Goal: Use online tool/utility: Utilize a website feature to perform a specific function

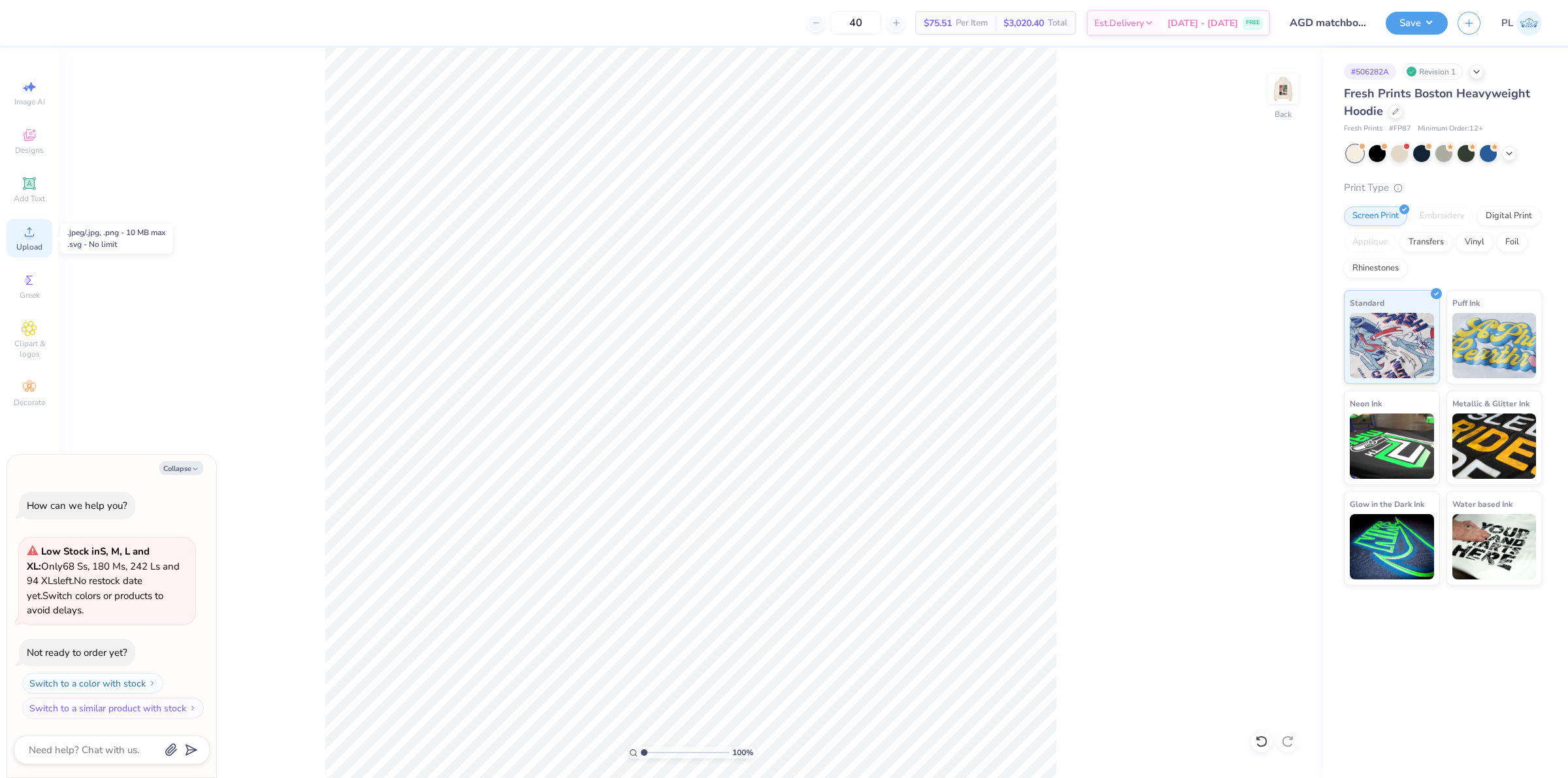
click at [26, 249] on span "Upload" at bounding box center [29, 247] width 26 height 10
type textarea "x"
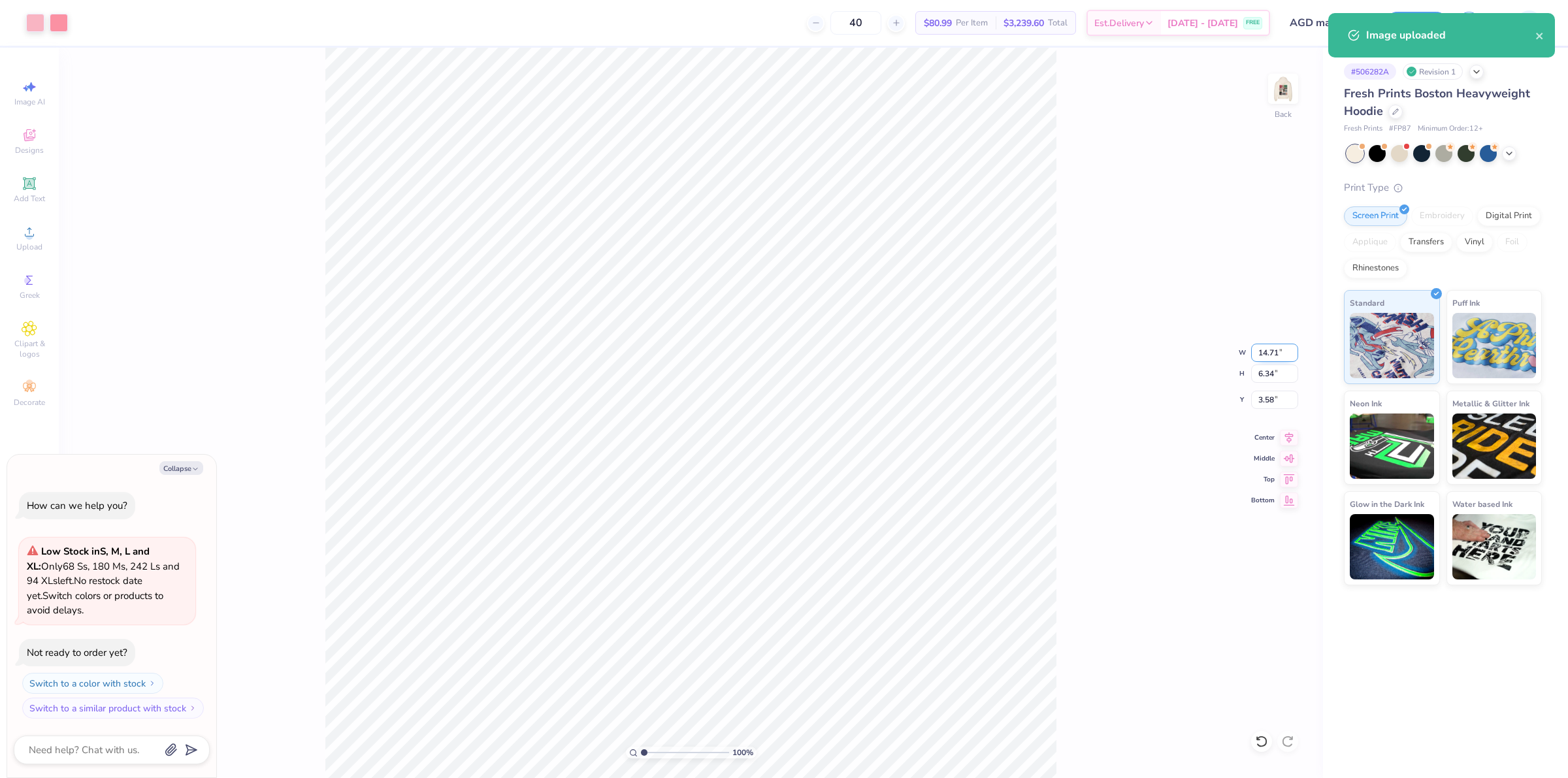
click at [1277, 350] on input "14.71" at bounding box center [1275, 352] width 47 height 18
type input "3.51"
type textarea "x"
type input "1.51"
type input "5.99"
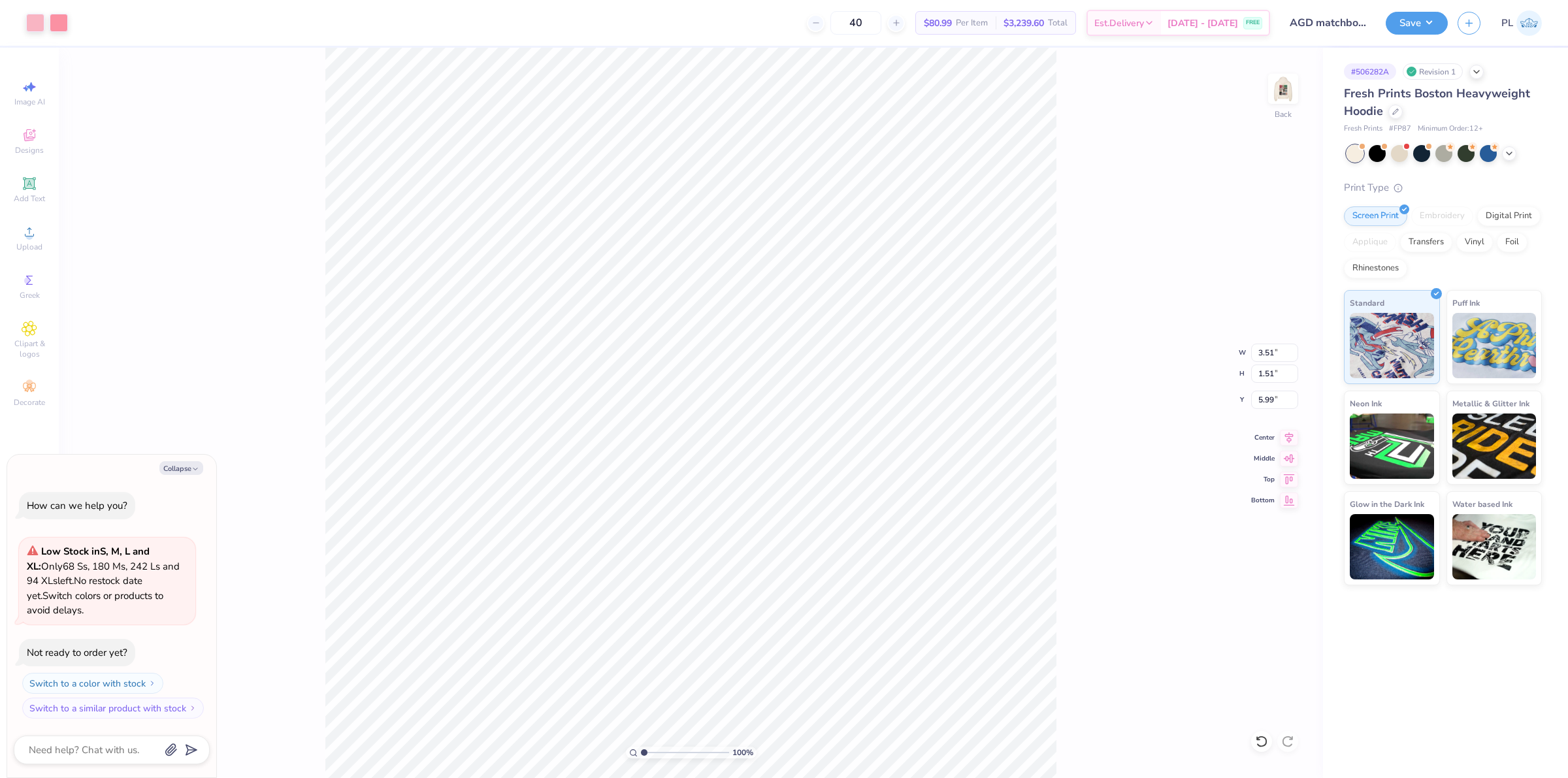
type textarea "x"
drag, startPoint x: 1259, startPoint y: 406, endPoint x: 1282, endPoint y: 400, distance: 23.8
click at [1282, 400] on input "4.71" at bounding box center [1275, 400] width 47 height 18
type input "3"
type textarea "x"
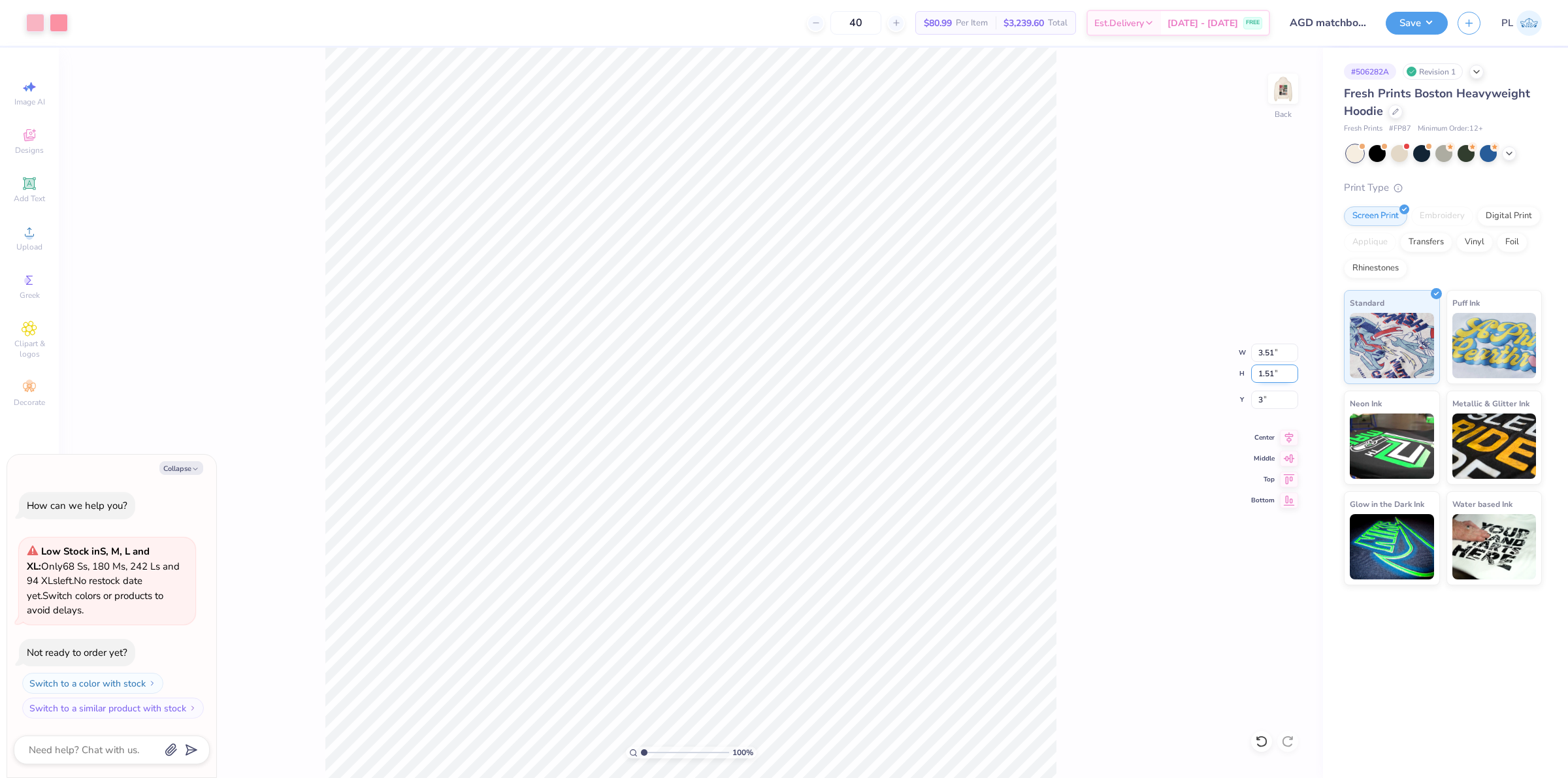
type input "3.00"
click at [1275, 380] on input "1.51" at bounding box center [1275, 373] width 47 height 18
type textarea "x"
click at [1293, 102] on img at bounding box center [1283, 89] width 52 height 52
type input "1"
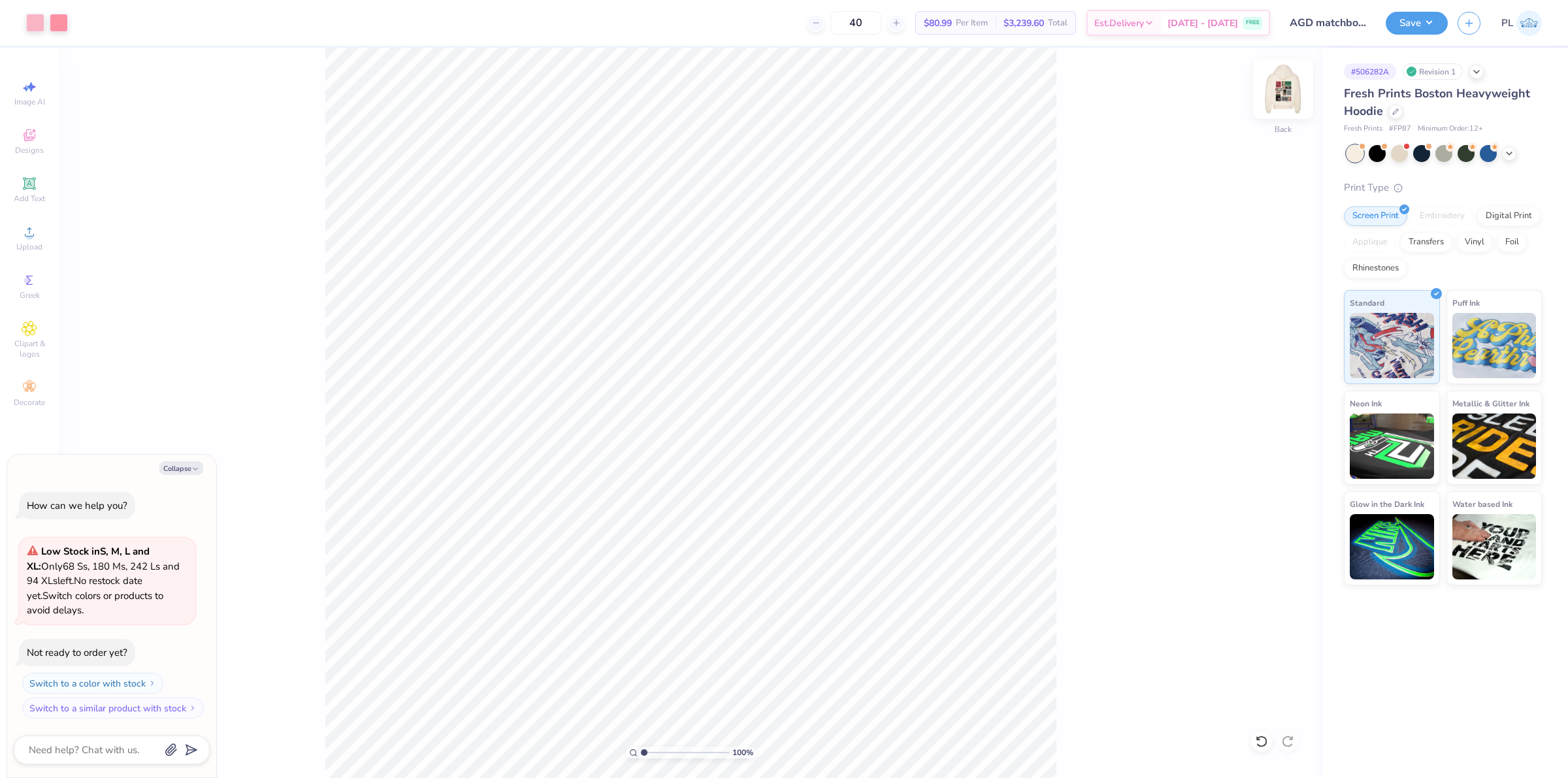
type textarea "x"
type input "1"
type textarea "x"
type input "1"
type textarea "x"
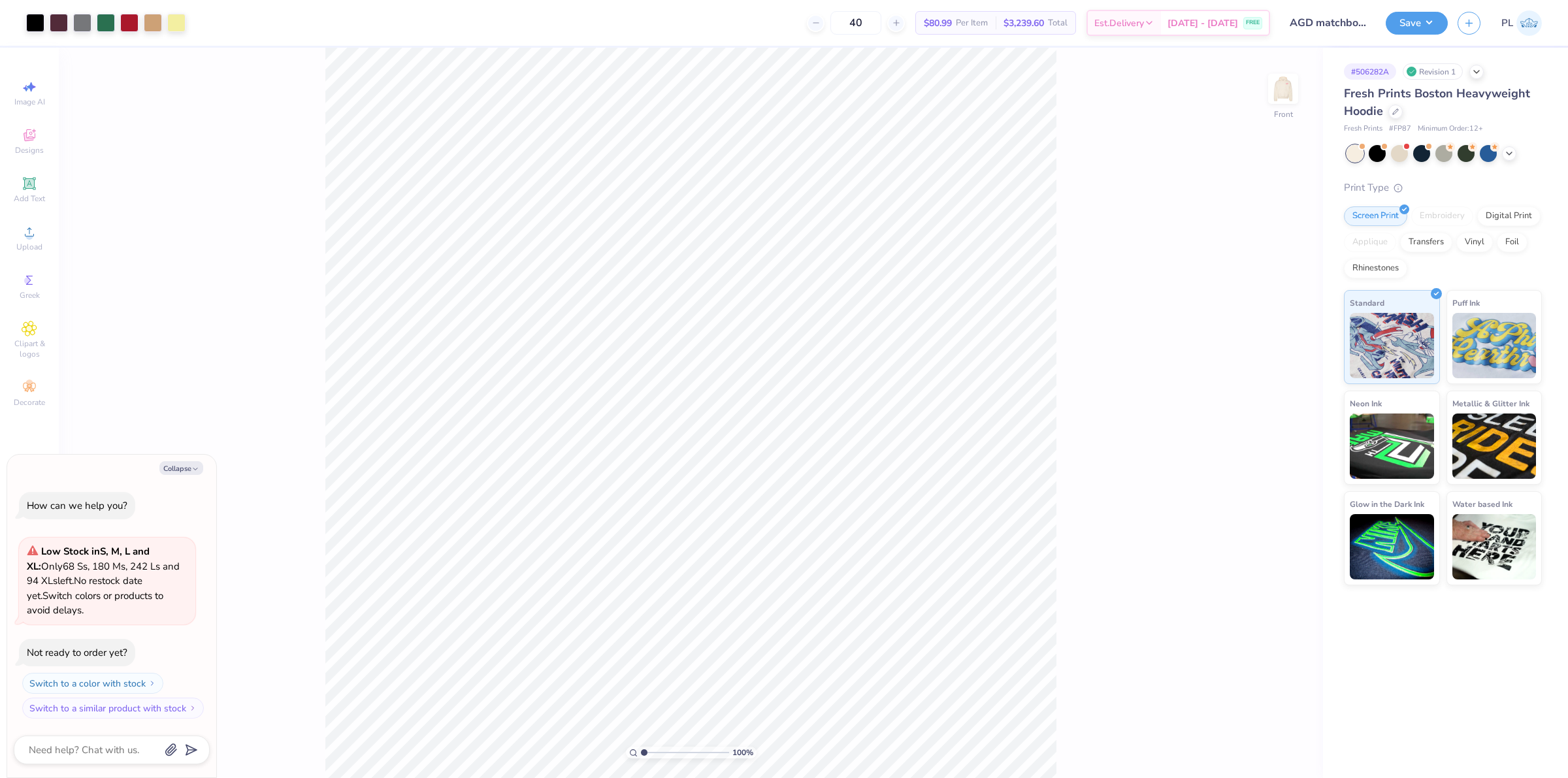
type input "1"
type textarea "x"
type input "1"
type textarea "x"
click at [31, 242] on span "Upload" at bounding box center [29, 247] width 26 height 10
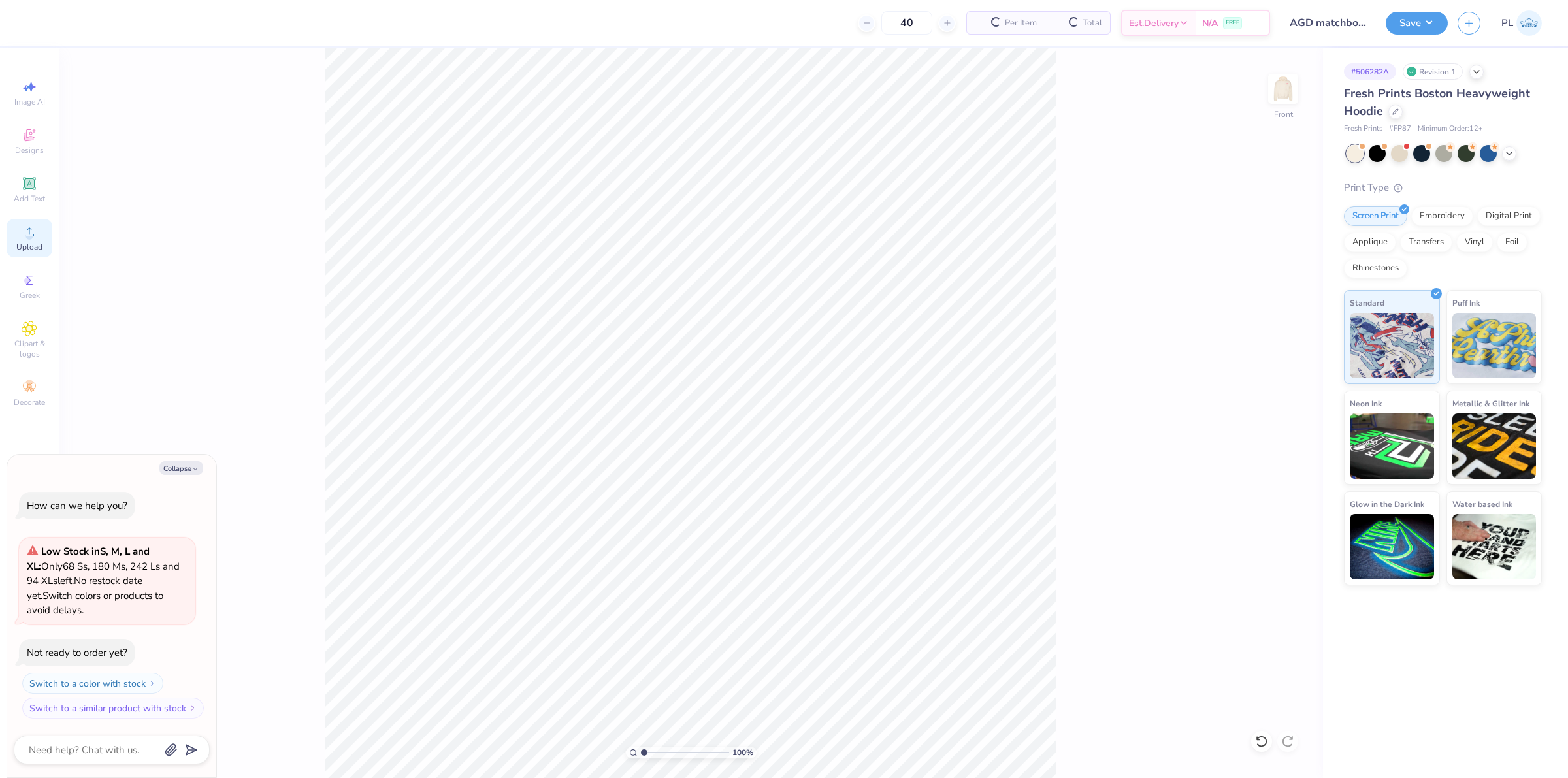
type input "1"
type textarea "x"
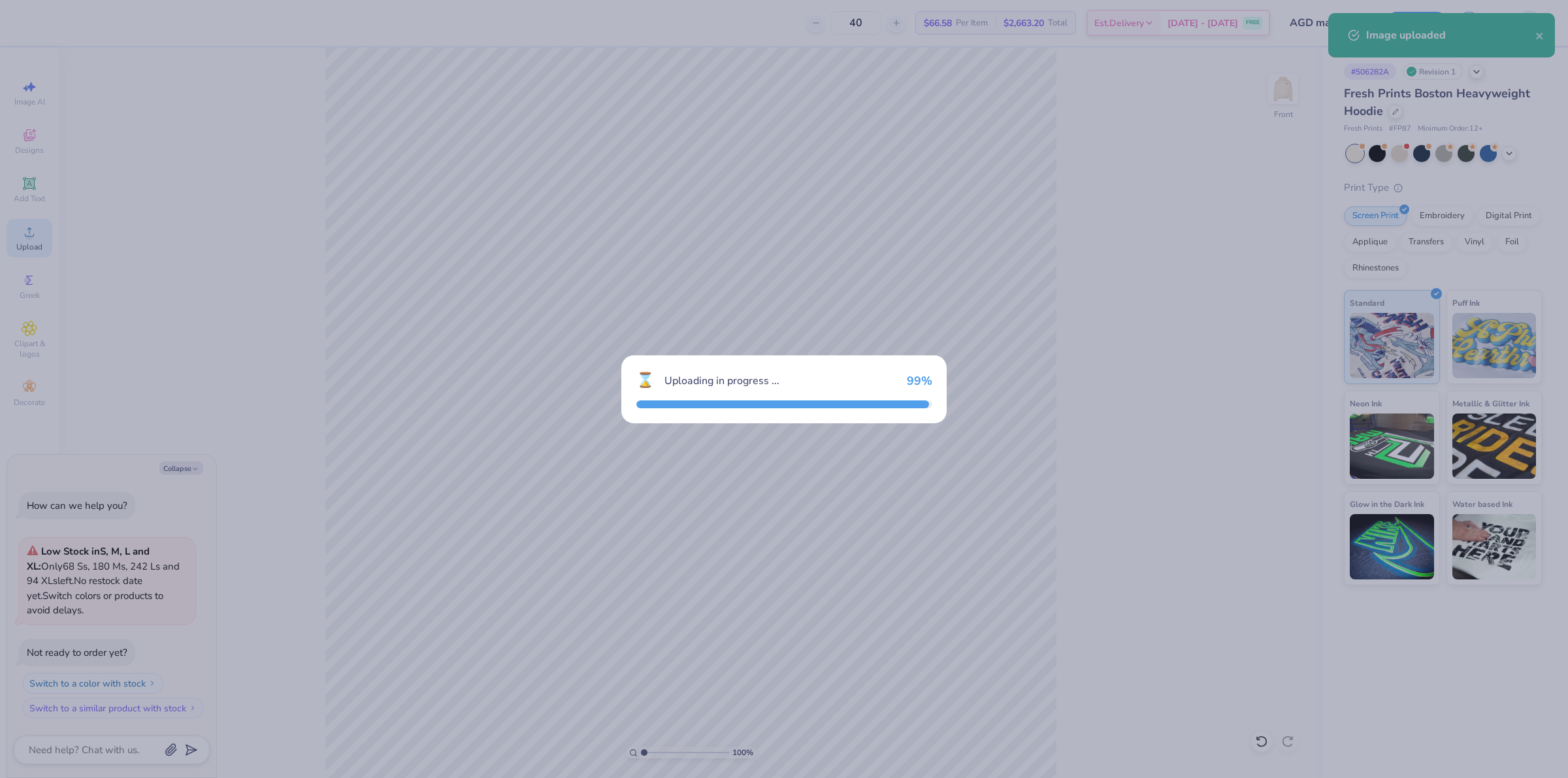
type input "1"
type textarea "x"
type input "1"
type textarea "x"
type input "1"
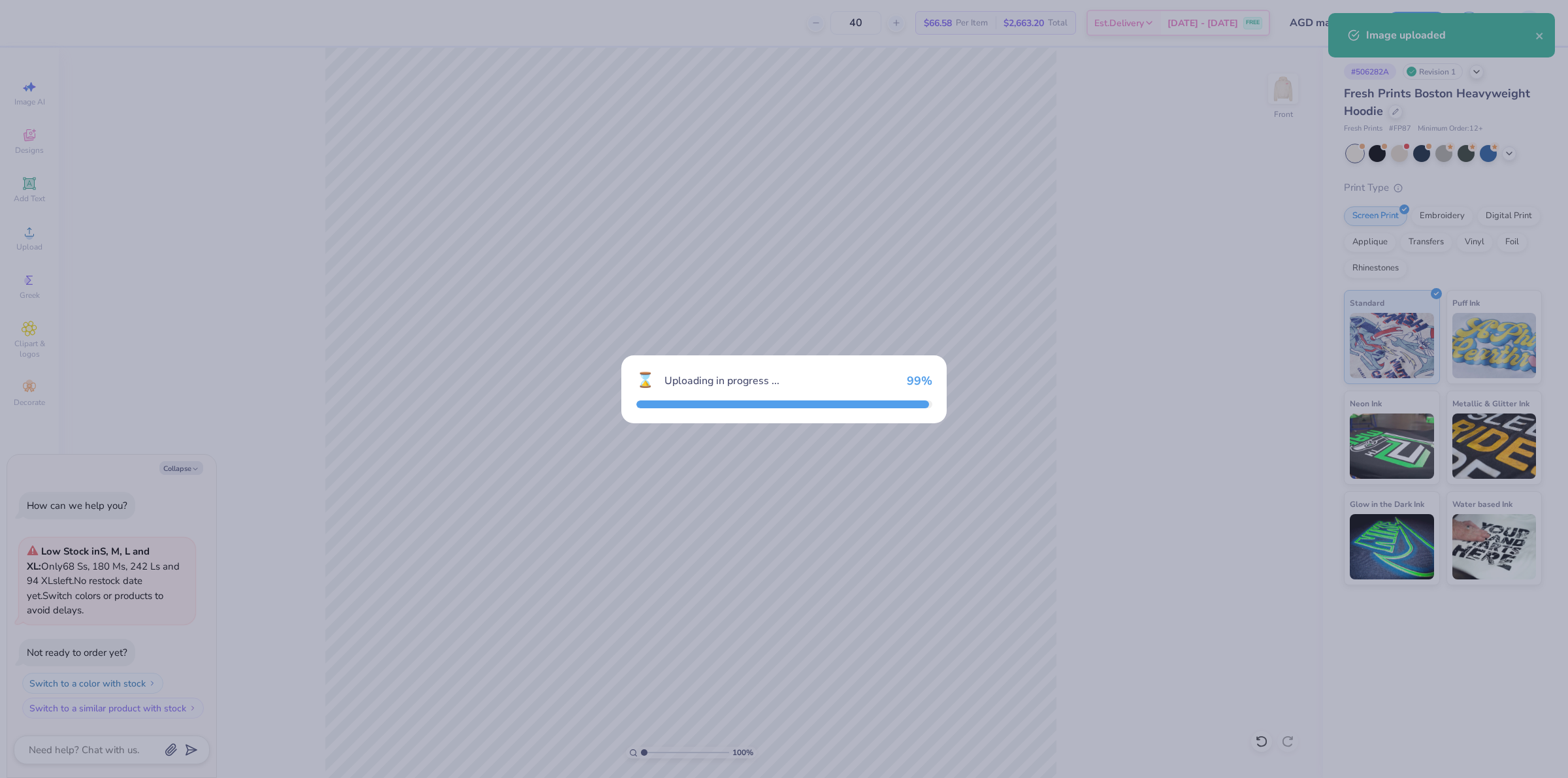
type textarea "x"
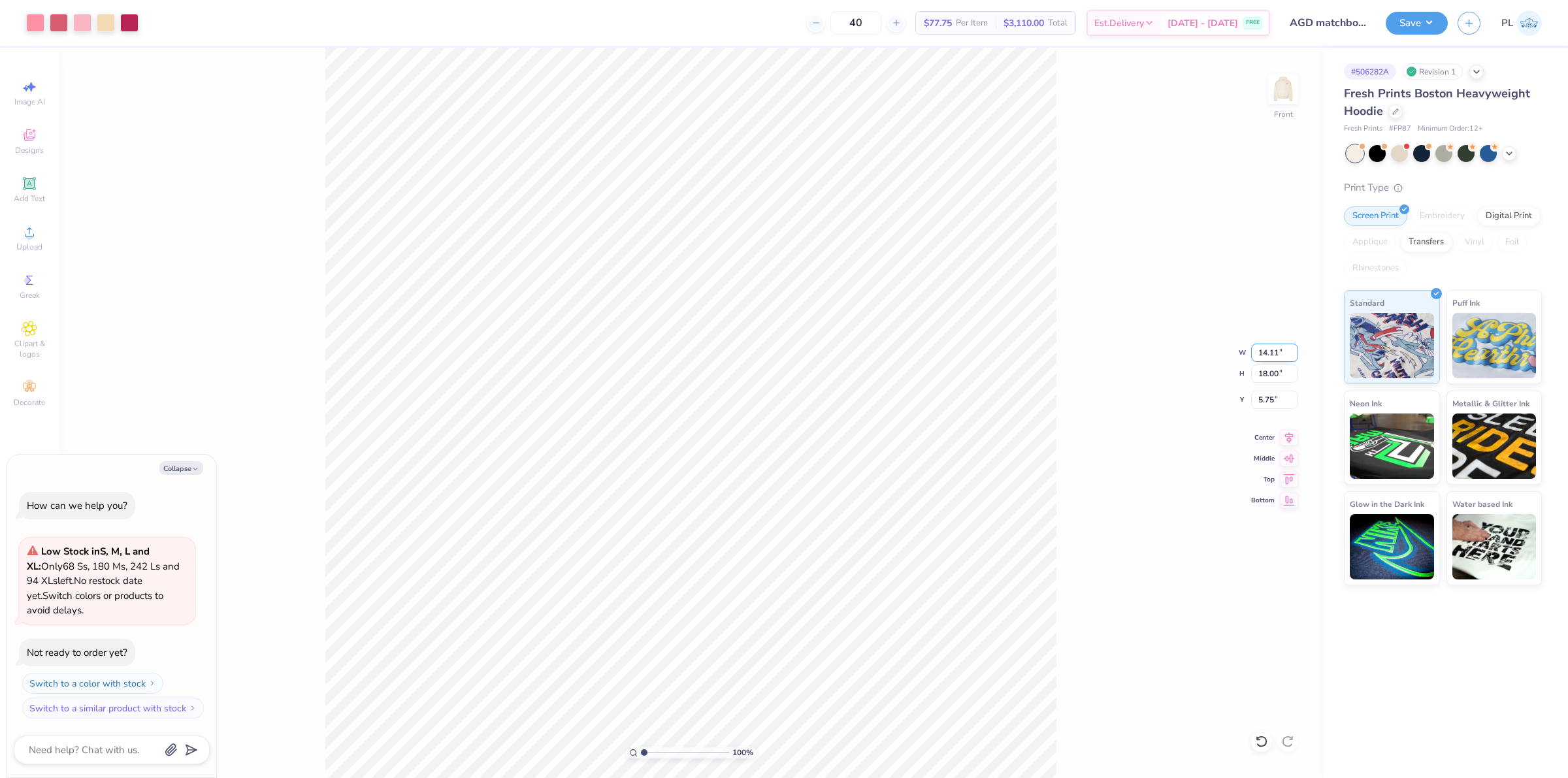
drag, startPoint x: 1259, startPoint y: 355, endPoint x: 1288, endPoint y: 359, distance: 29.3
click at [1288, 359] on input "14.11" at bounding box center [1275, 352] width 47 height 18
drag, startPoint x: 1258, startPoint y: 373, endPoint x: 1282, endPoint y: 373, distance: 24.0
click at [1282, 373] on input "18.00" at bounding box center [1275, 373] width 47 height 18
type input "15"
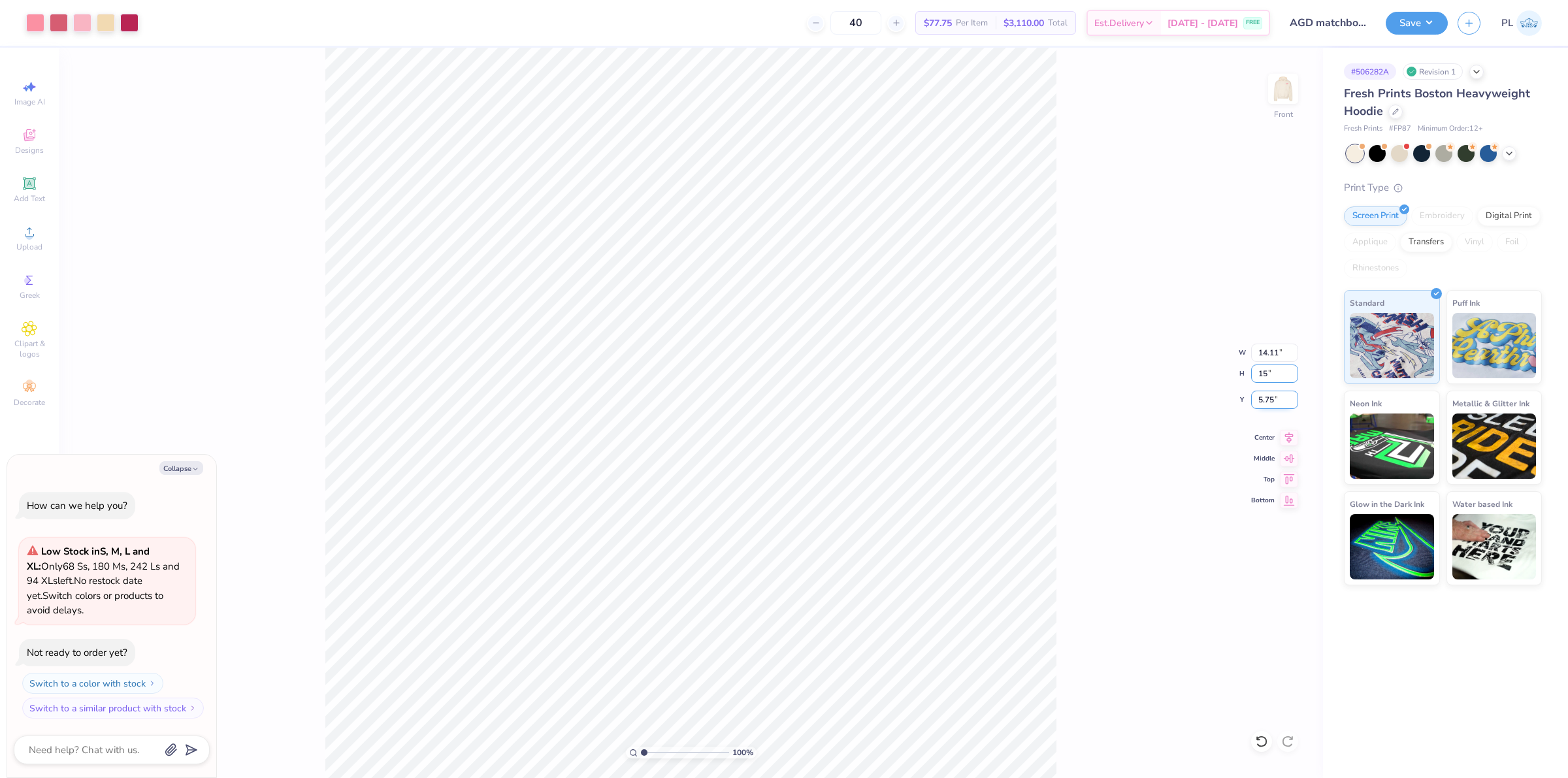
type input "1"
type textarea "x"
type input "11.76"
type input "15.00"
type input "7.25"
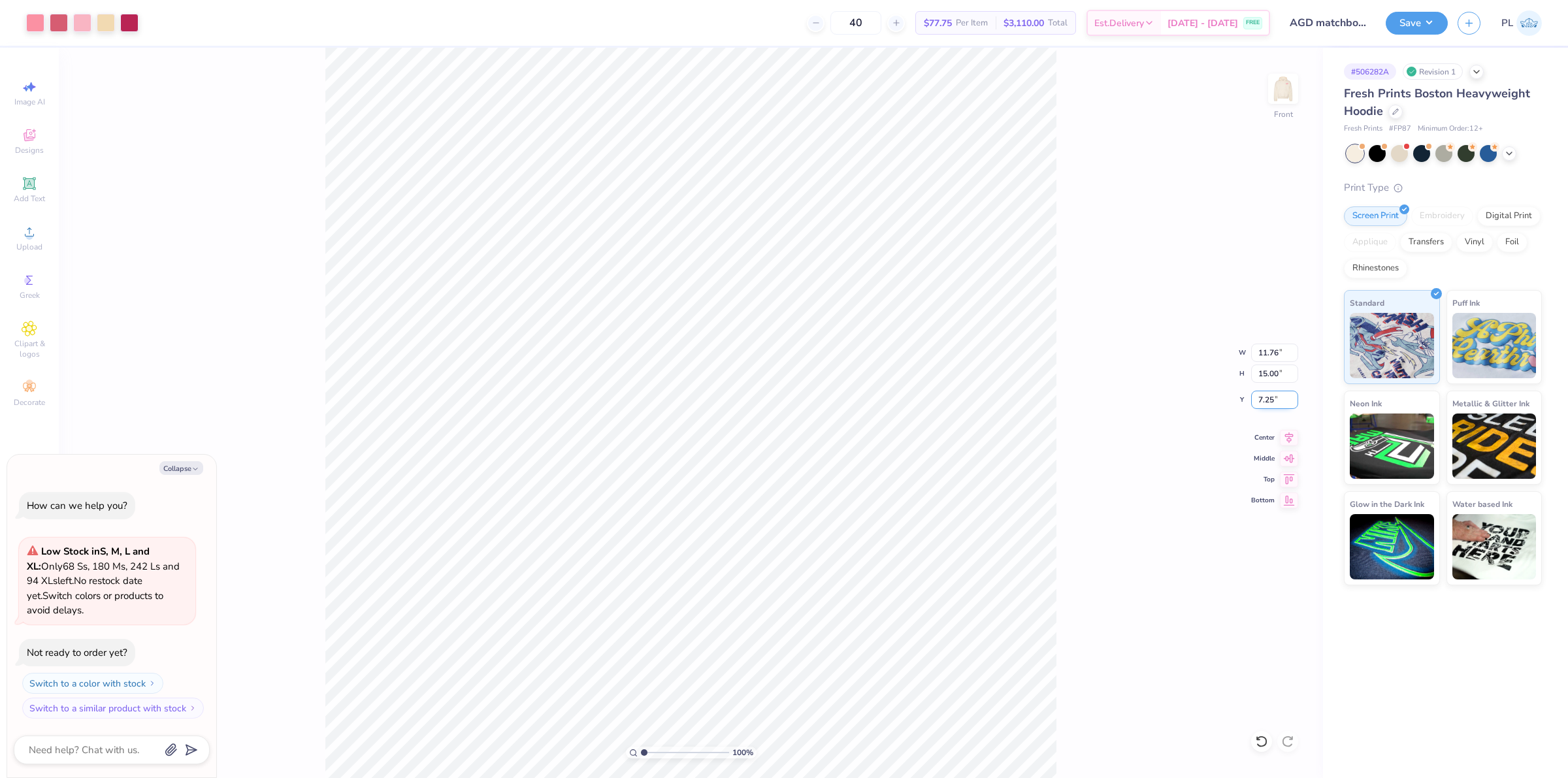
type input "1"
type textarea "x"
type input "1"
type textarea "x"
drag, startPoint x: 1257, startPoint y: 399, endPoint x: 1277, endPoint y: 395, distance: 20.4
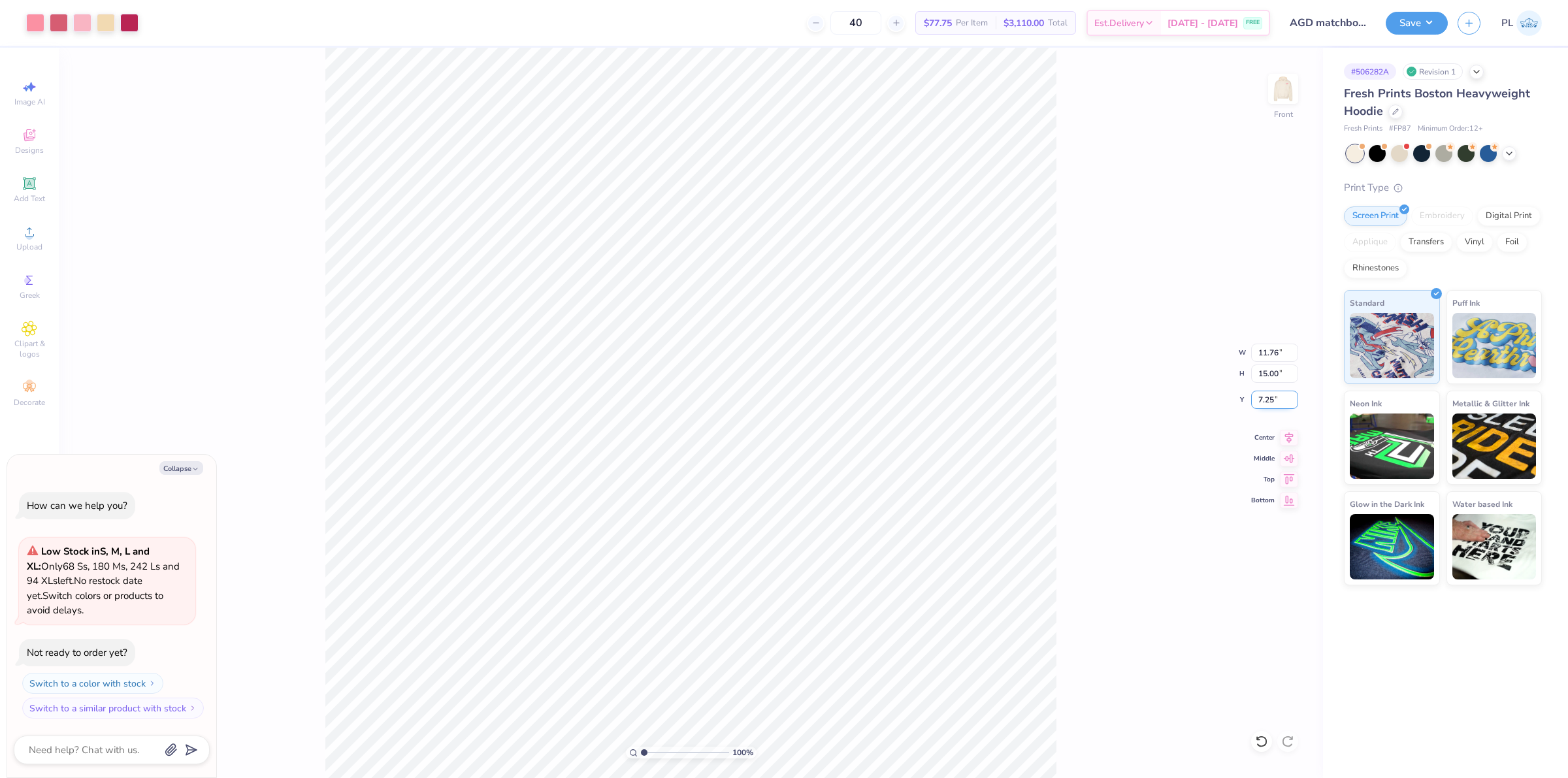
click at [1277, 395] on input "7.25" at bounding box center [1275, 400] width 47 height 18
type input "5"
click at [1274, 372] on input "15.00" at bounding box center [1275, 373] width 47 height 18
type input "1"
type textarea "x"
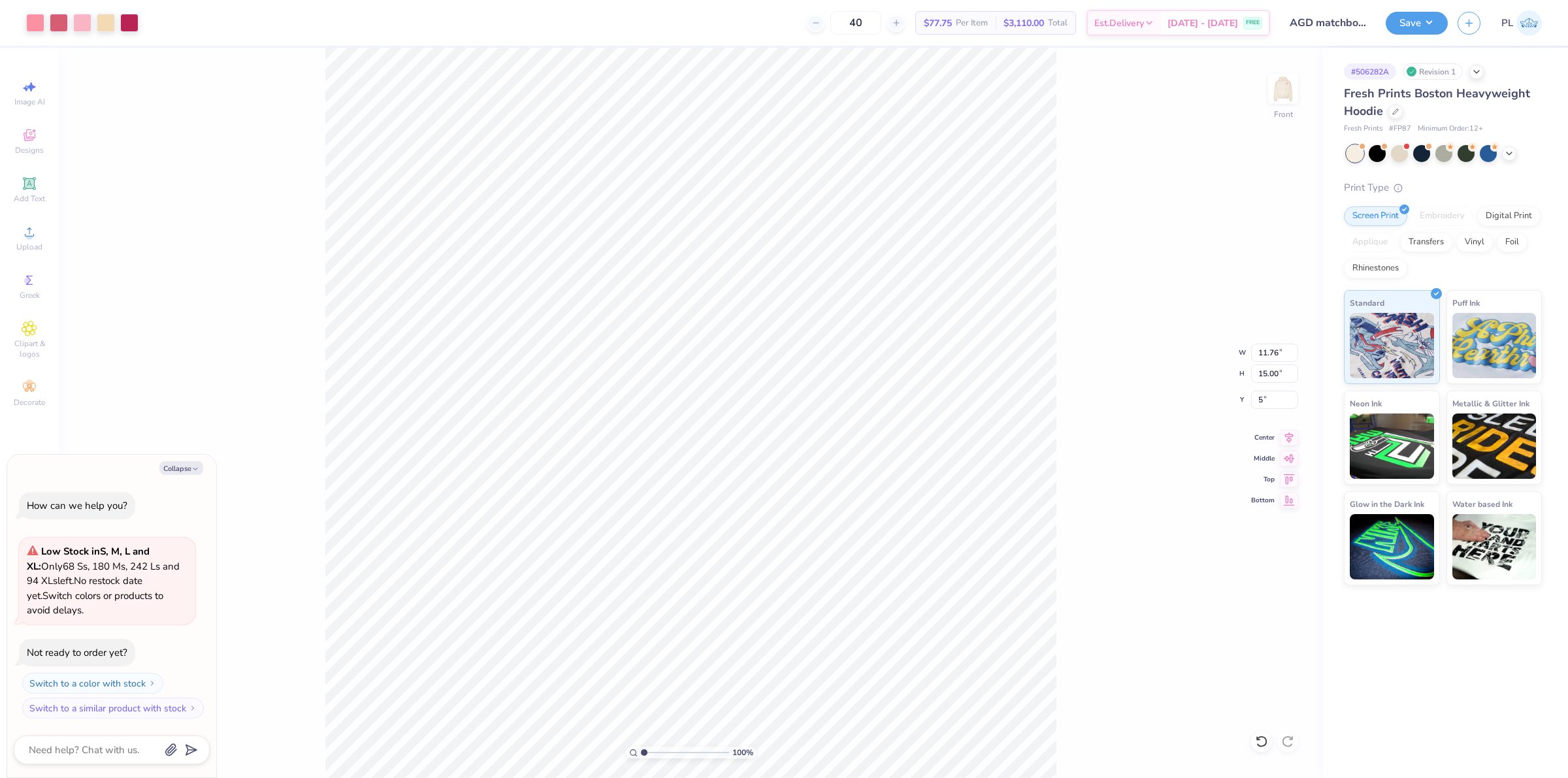
type input "5.00"
type input "1"
type textarea "x"
type input "1"
type textarea "x"
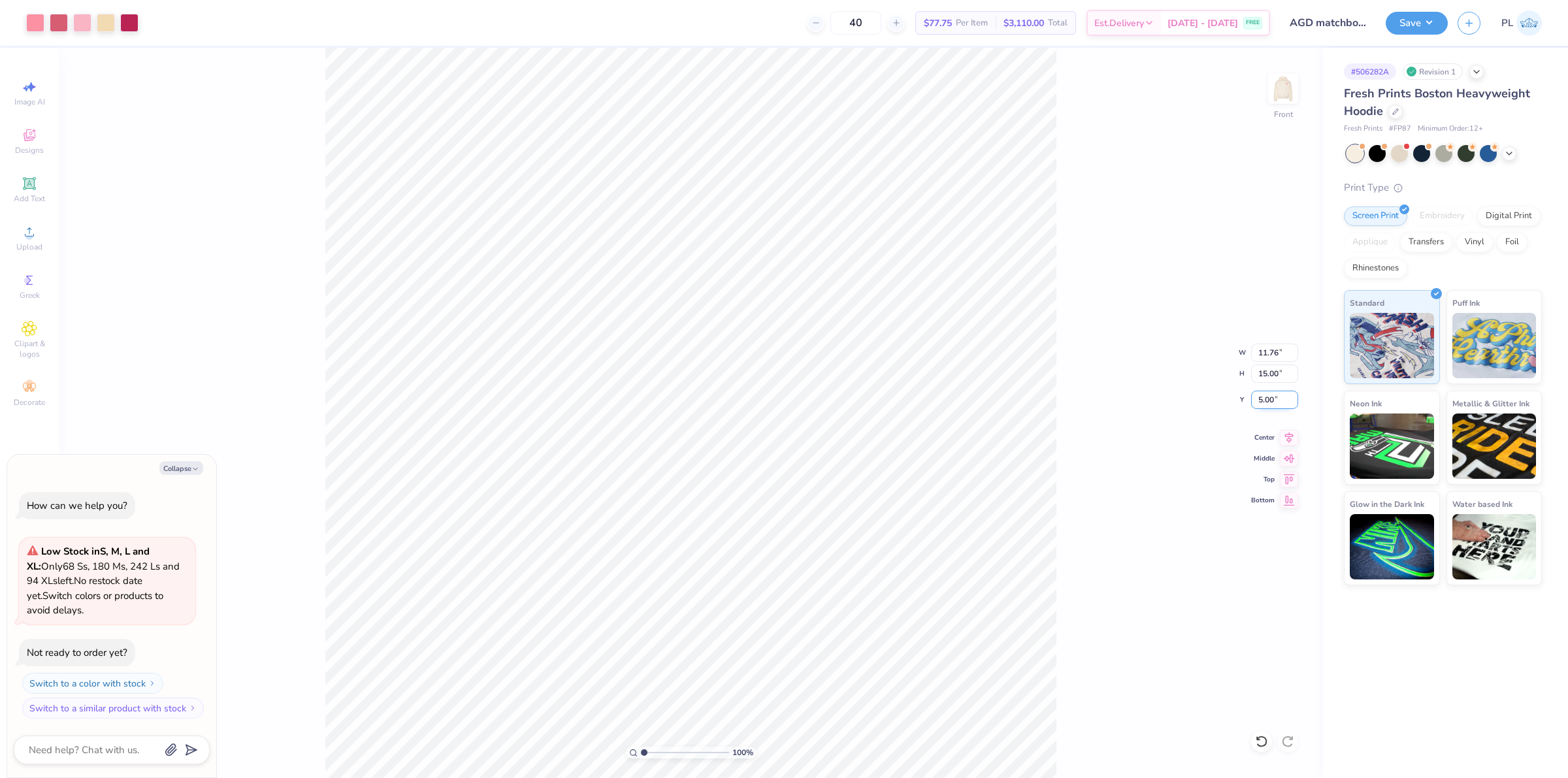
drag, startPoint x: 1252, startPoint y: 407, endPoint x: 1278, endPoint y: 399, distance: 27.2
click at [1278, 399] on input "5.00" at bounding box center [1275, 400] width 47 height 18
type input "6"
click at [1263, 375] on input "15.00" at bounding box center [1275, 373] width 47 height 18
type input "1"
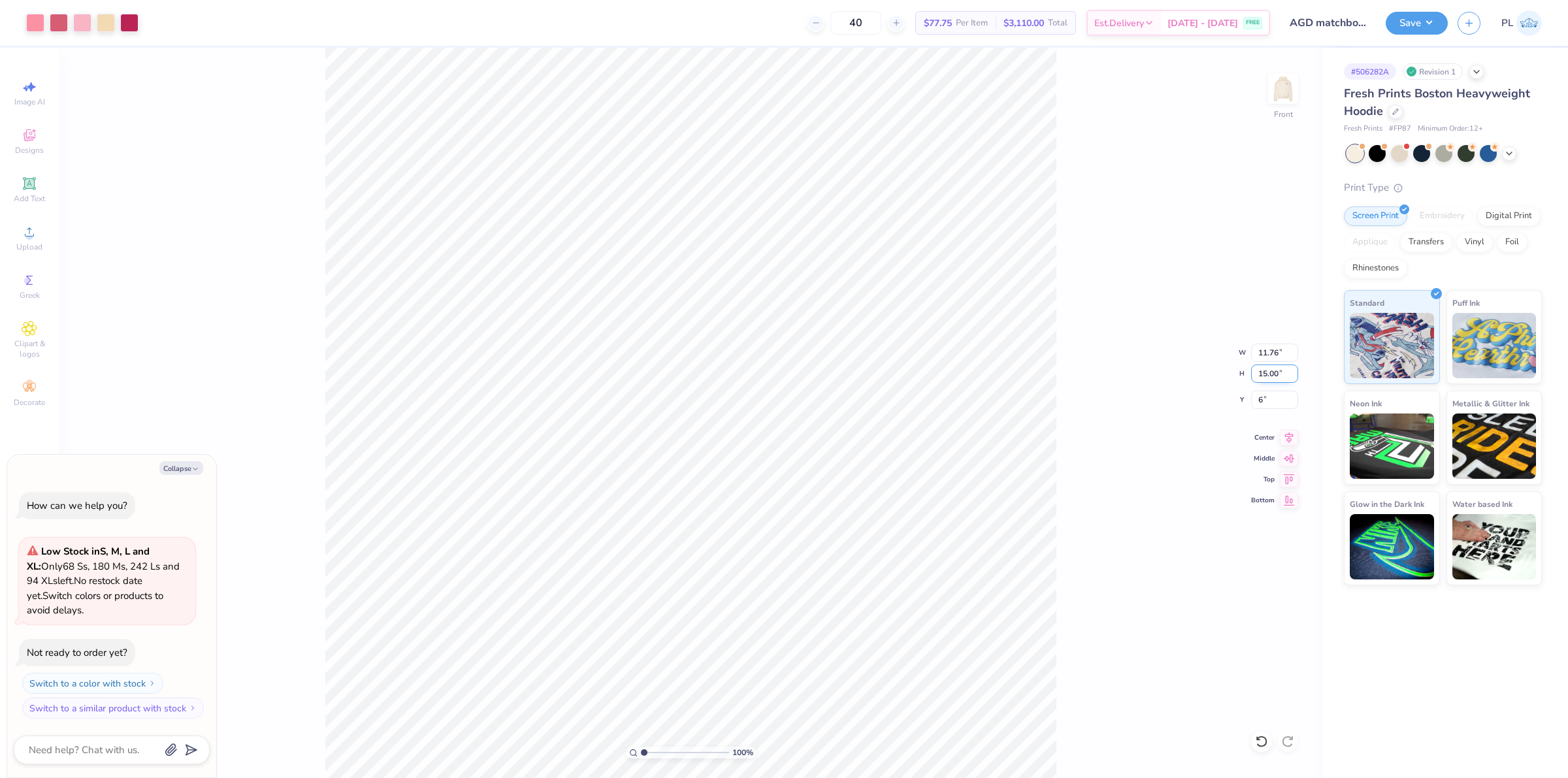
type textarea "x"
type input "6.00"
type input "1"
type textarea "x"
type input "1"
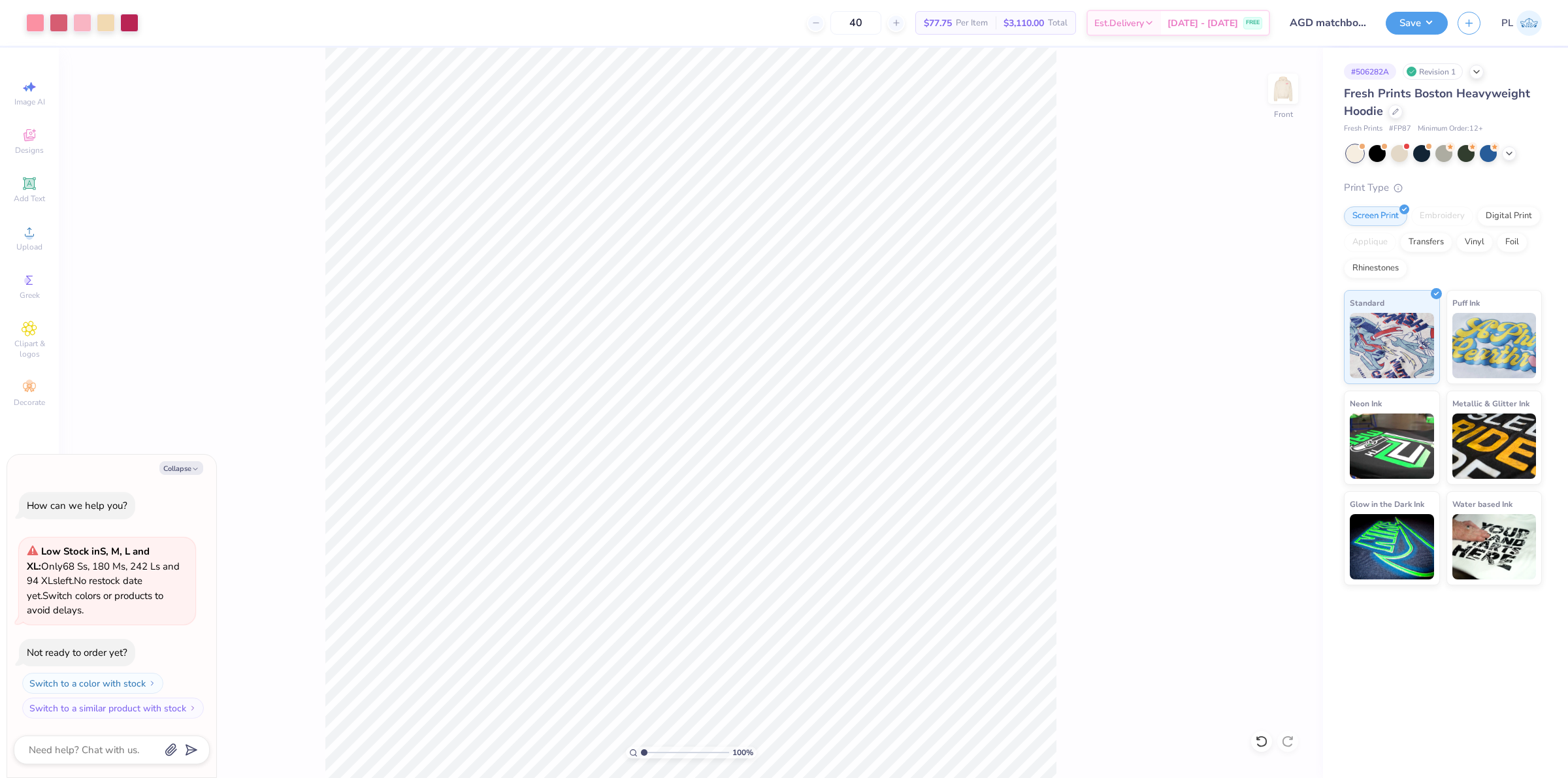
type textarea "x"
type input "1"
type textarea "x"
type input "1"
click at [1421, 26] on button "Save" at bounding box center [1417, 21] width 62 height 23
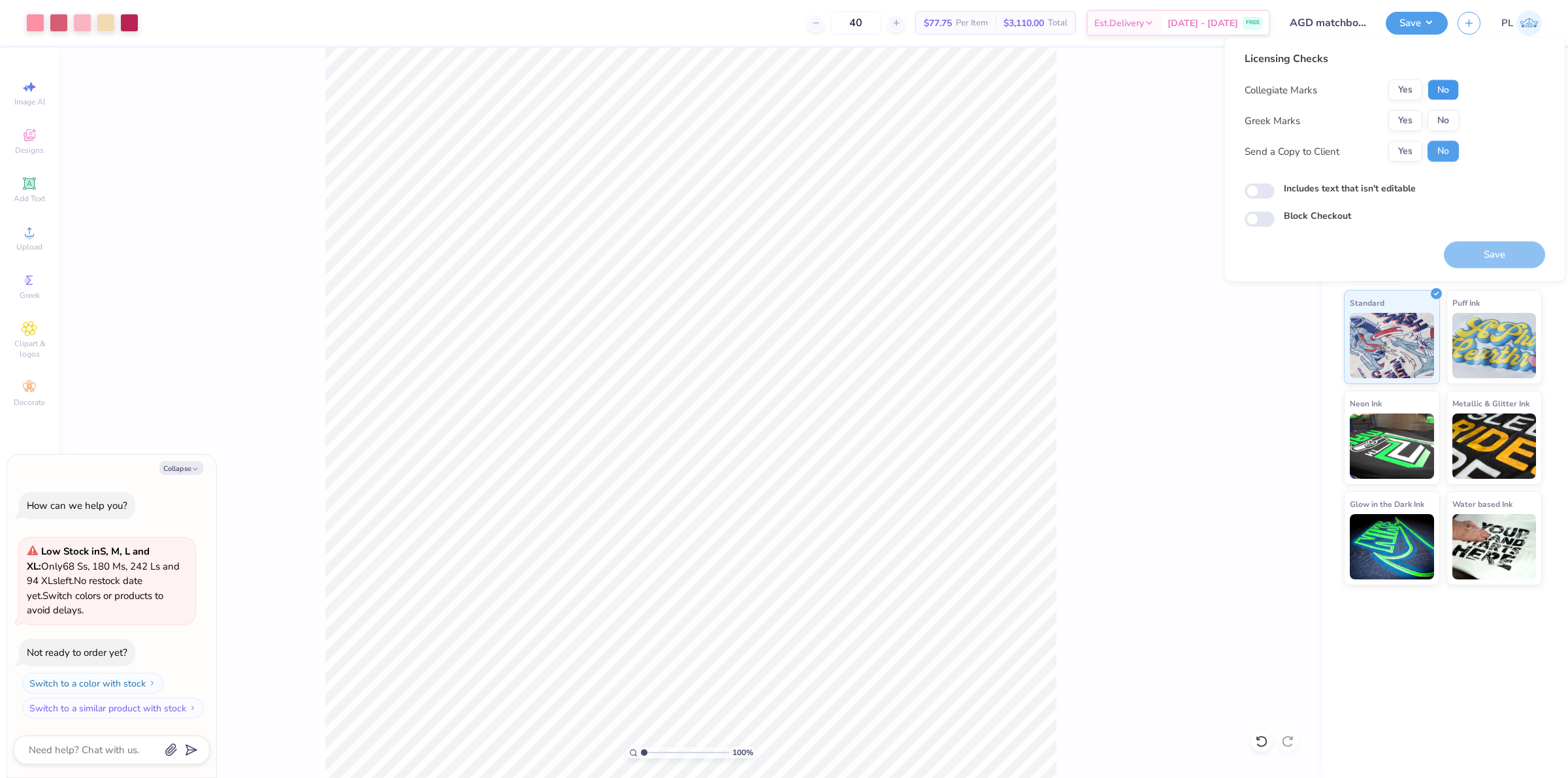
click at [1437, 89] on button "No" at bounding box center [1443, 90] width 31 height 21
click at [1402, 118] on button "Yes" at bounding box center [1406, 120] width 34 height 21
type textarea "x"
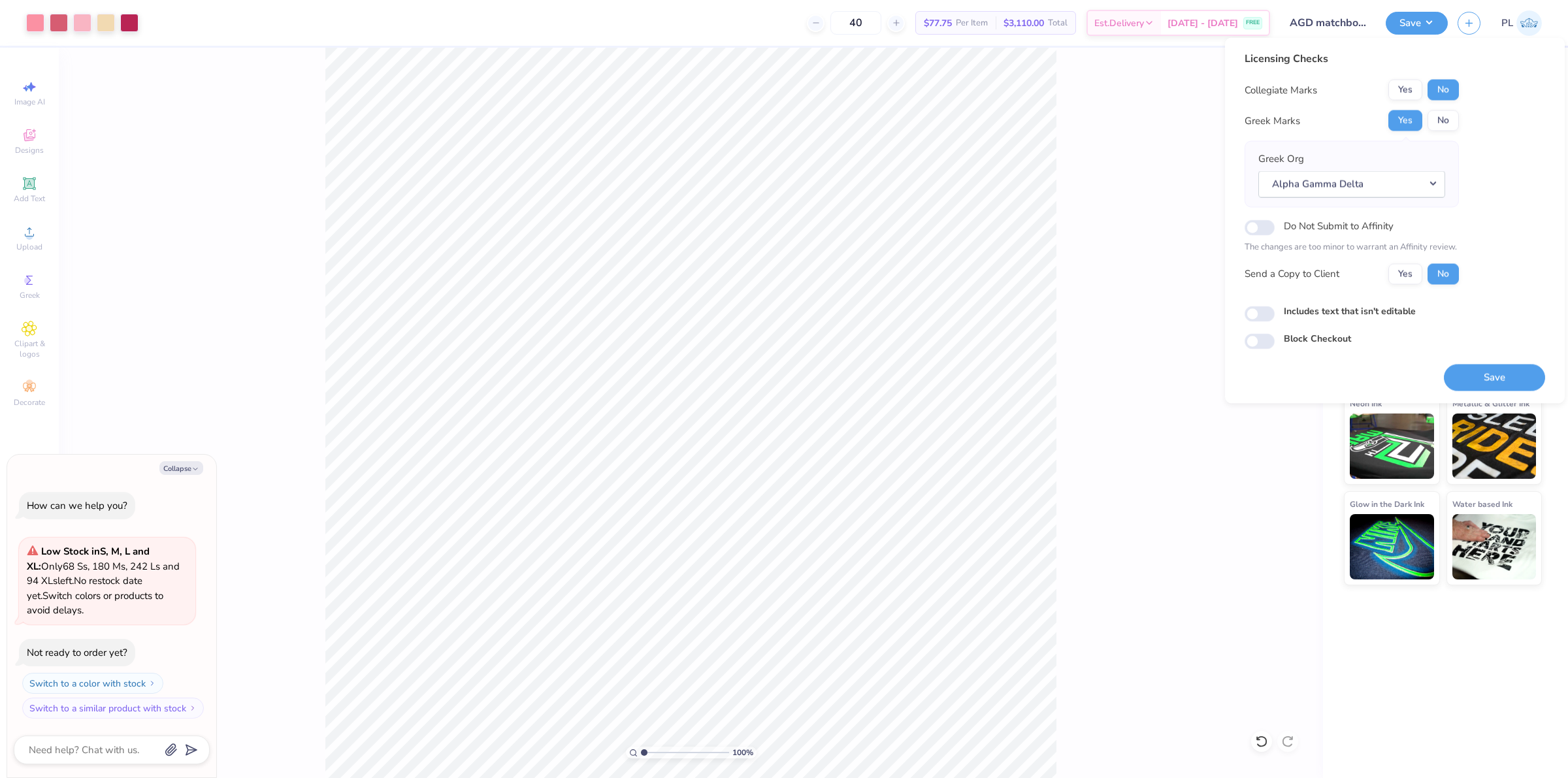
click at [1369, 315] on label "Includes text that isn't editable" at bounding box center [1351, 310] width 132 height 14
click at [1275, 315] on input "Includes text that isn't editable" at bounding box center [1259, 314] width 30 height 15
checkbox input "true"
click at [1461, 374] on button "Save" at bounding box center [1495, 377] width 101 height 27
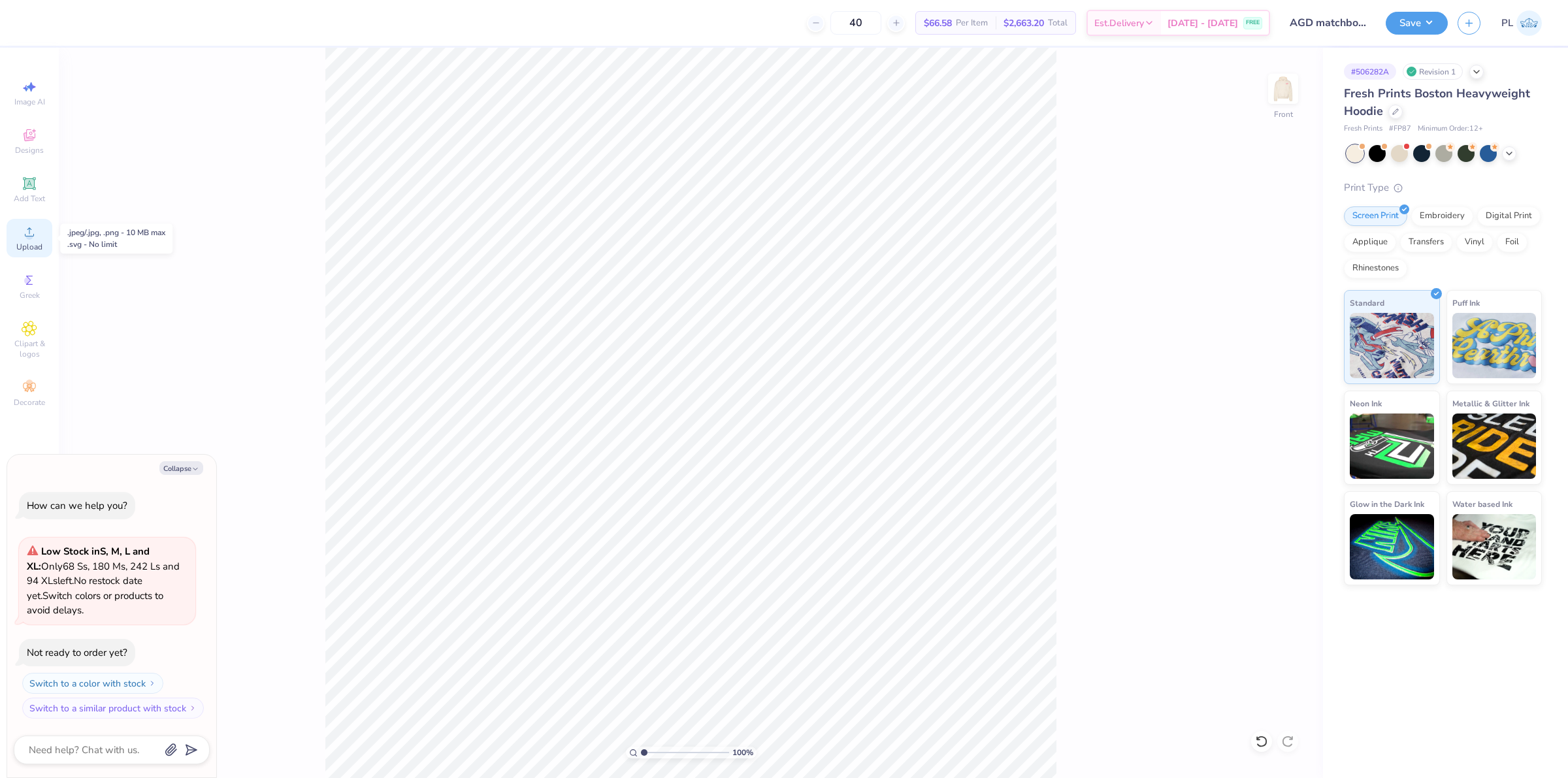
click at [28, 240] on icon at bounding box center [29, 232] width 15 height 15
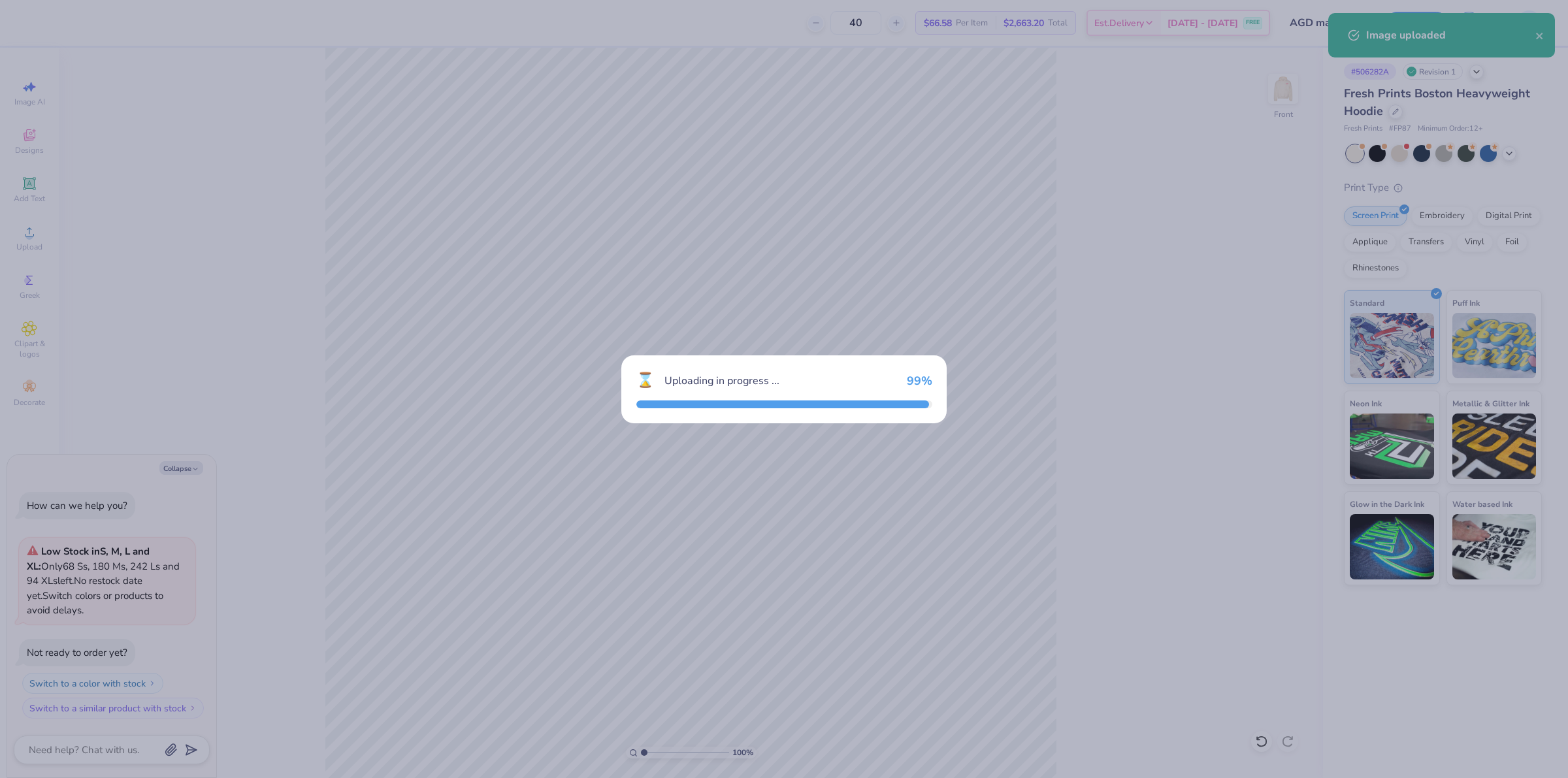
type textarea "x"
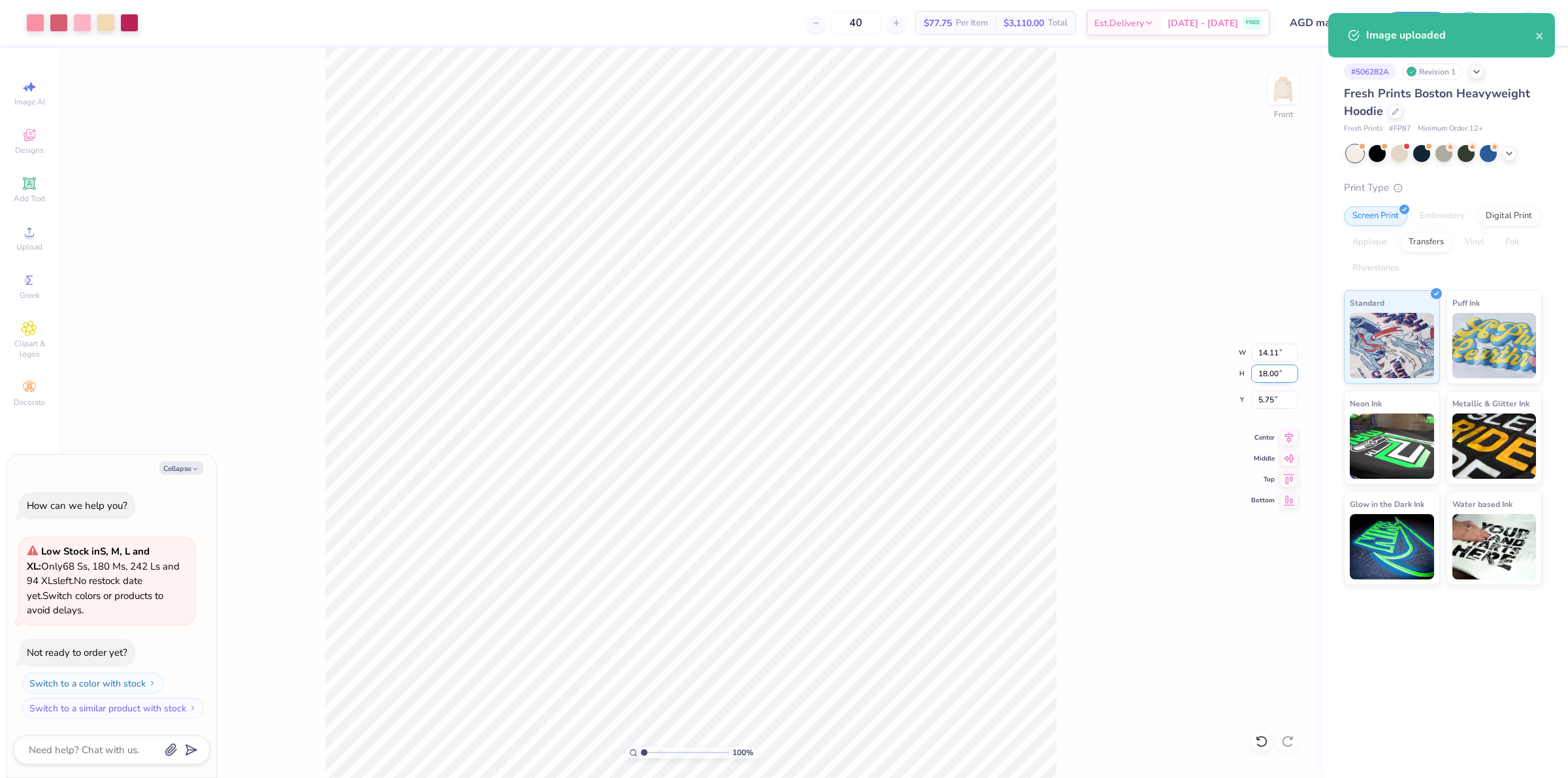
drag, startPoint x: 1257, startPoint y: 372, endPoint x: 1281, endPoint y: 370, distance: 24.1
click at [1281, 370] on input "18.00" at bounding box center [1275, 373] width 47 height 18
type input "15"
click at [1265, 346] on input "14.11" at bounding box center [1275, 352] width 47 height 18
type textarea "x"
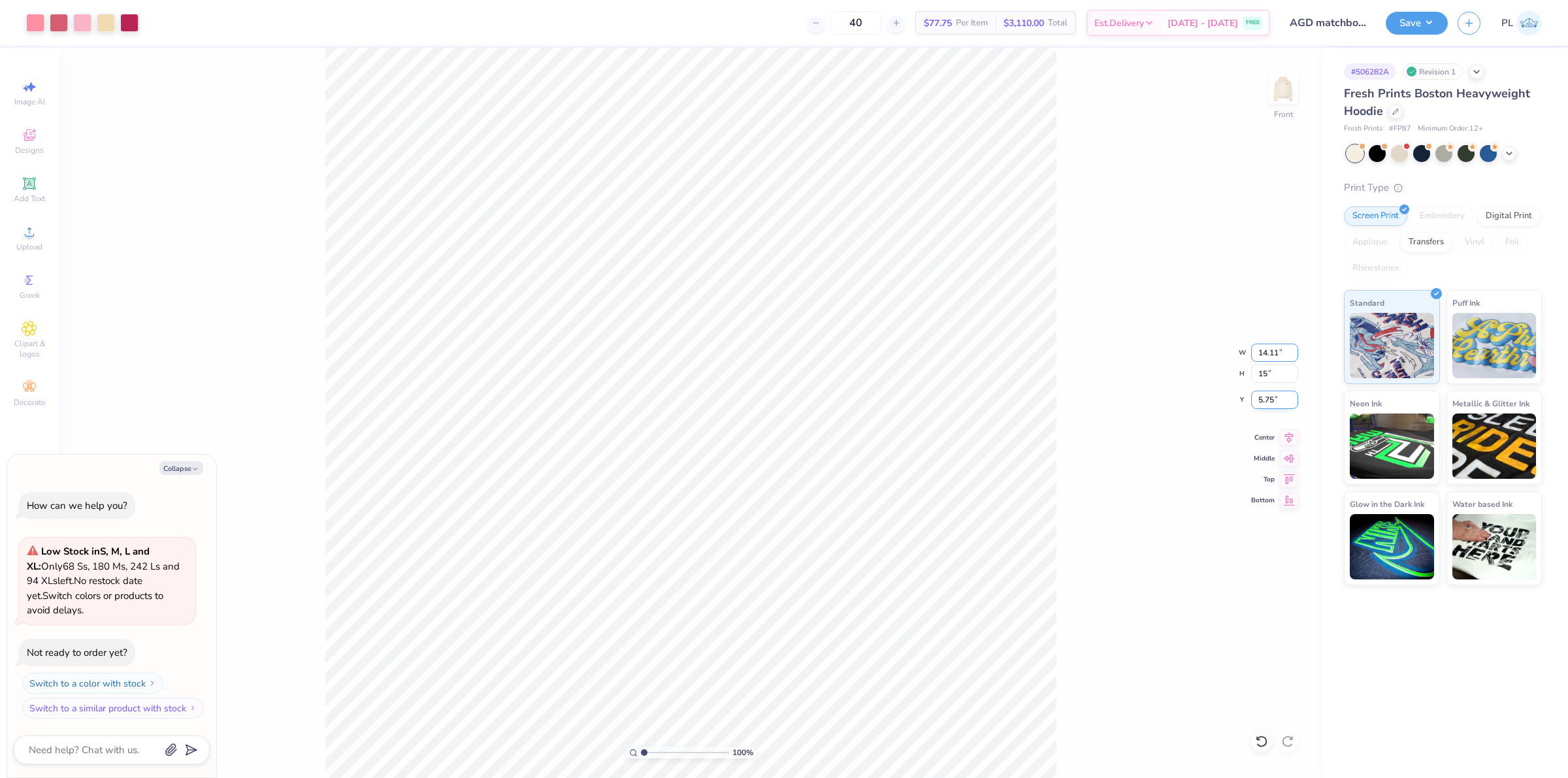
type input "11.76"
type input "15.00"
drag, startPoint x: 1257, startPoint y: 400, endPoint x: 1295, endPoint y: 399, distance: 38.0
click at [1295, 399] on input "7.25" at bounding box center [1275, 400] width 47 height 18
type input "6"
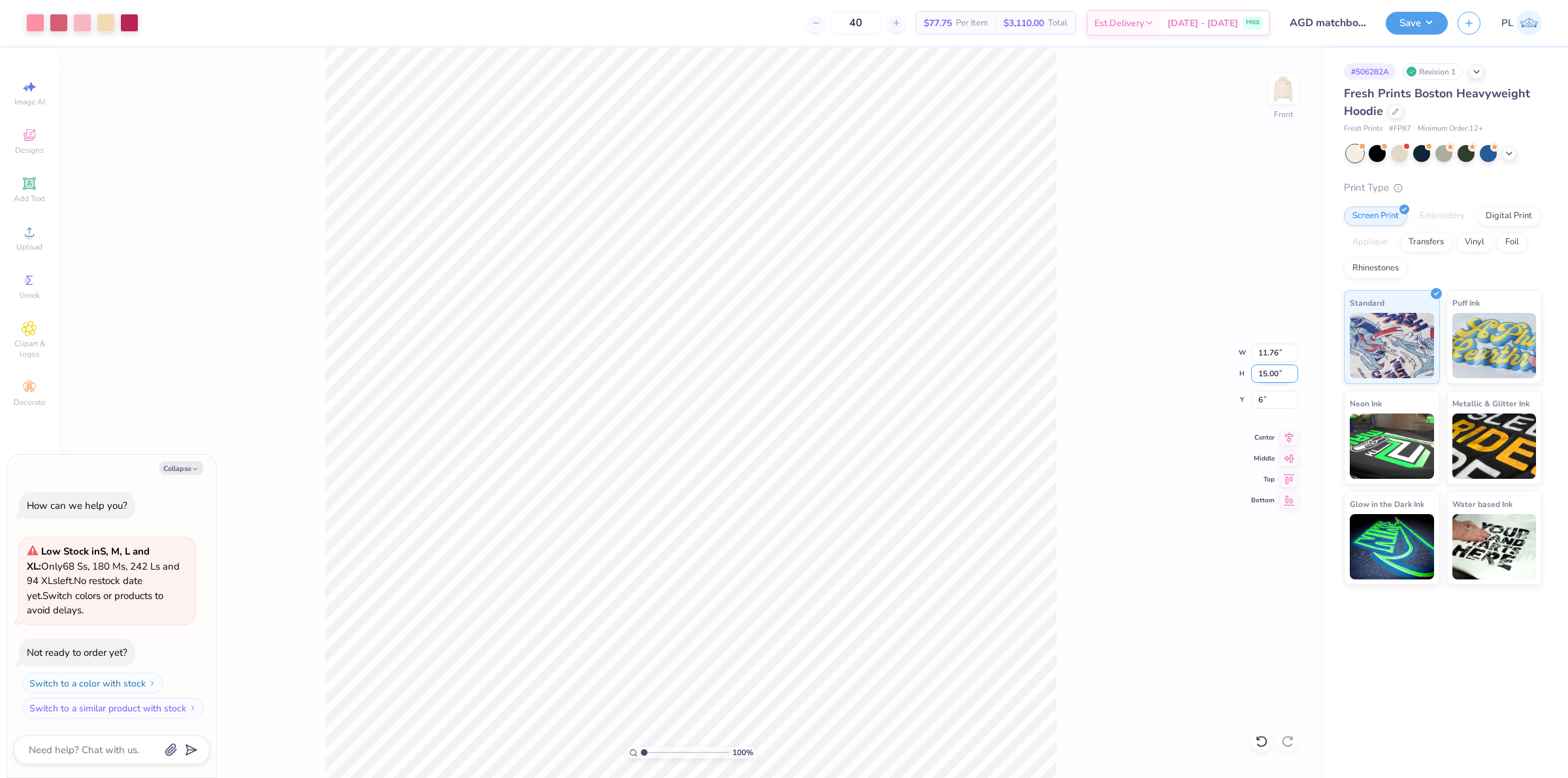
click at [1268, 380] on input "15.00" at bounding box center [1275, 373] width 47 height 18
type textarea "x"
type input "6.00"
click at [1278, 89] on img at bounding box center [1283, 89] width 52 height 52
type textarea "x"
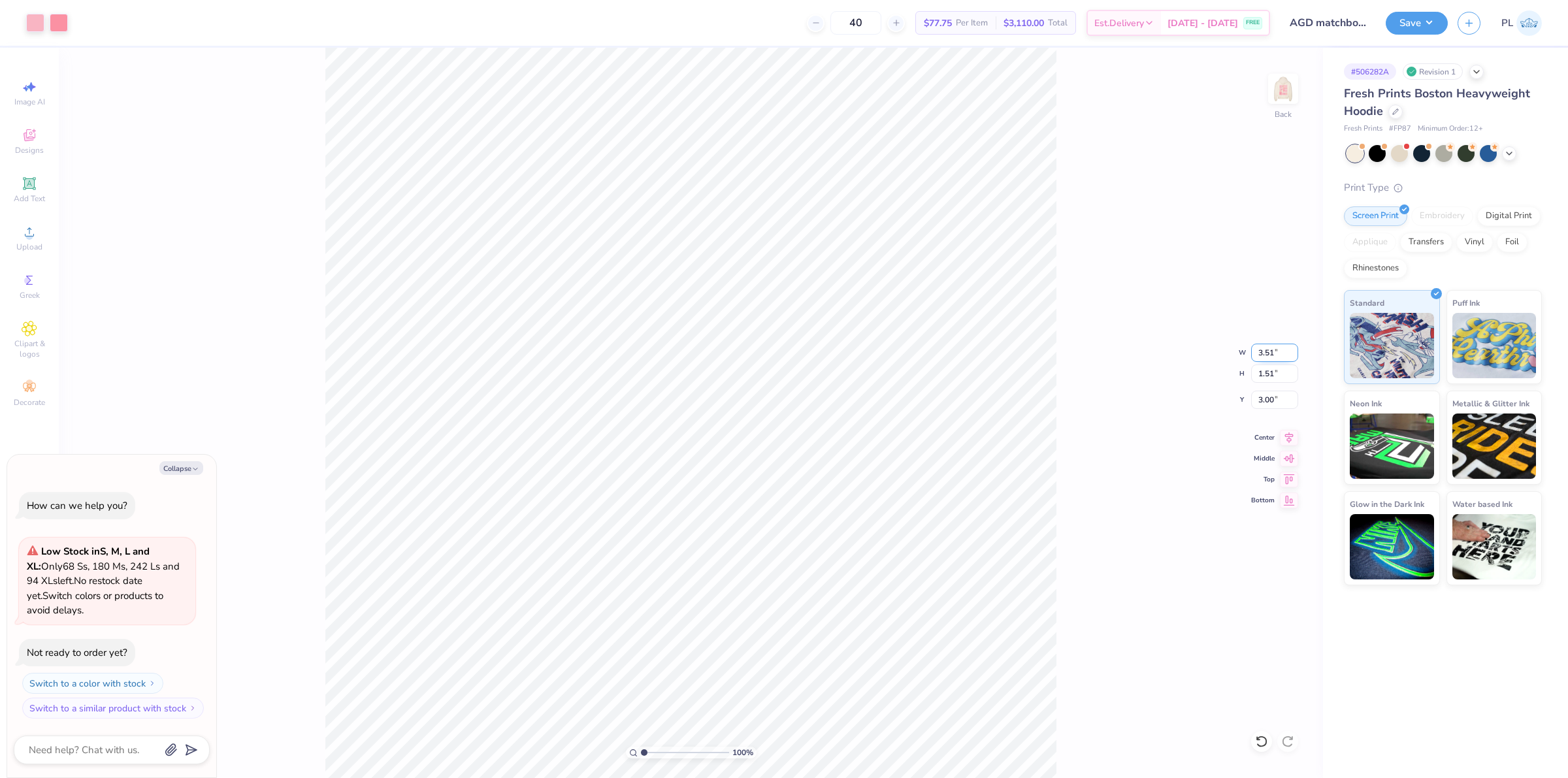
click at [1271, 350] on input "3.51" at bounding box center [1275, 352] width 47 height 18
type input "3.50"
click at [1396, 15] on button "Save" at bounding box center [1417, 21] width 62 height 23
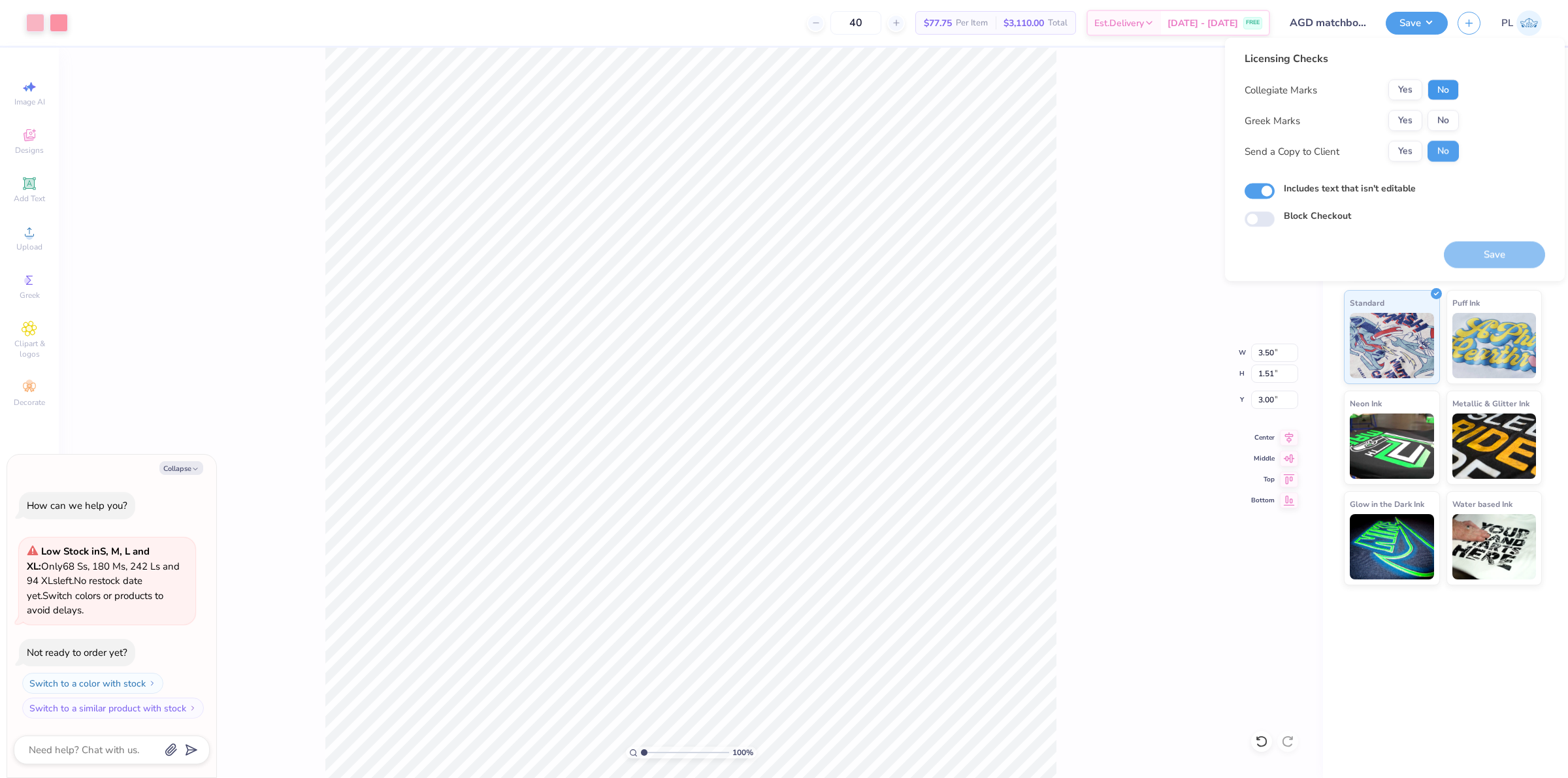
click at [1438, 94] on button "No" at bounding box center [1443, 90] width 31 height 21
click at [1409, 125] on button "Yes" at bounding box center [1406, 120] width 34 height 21
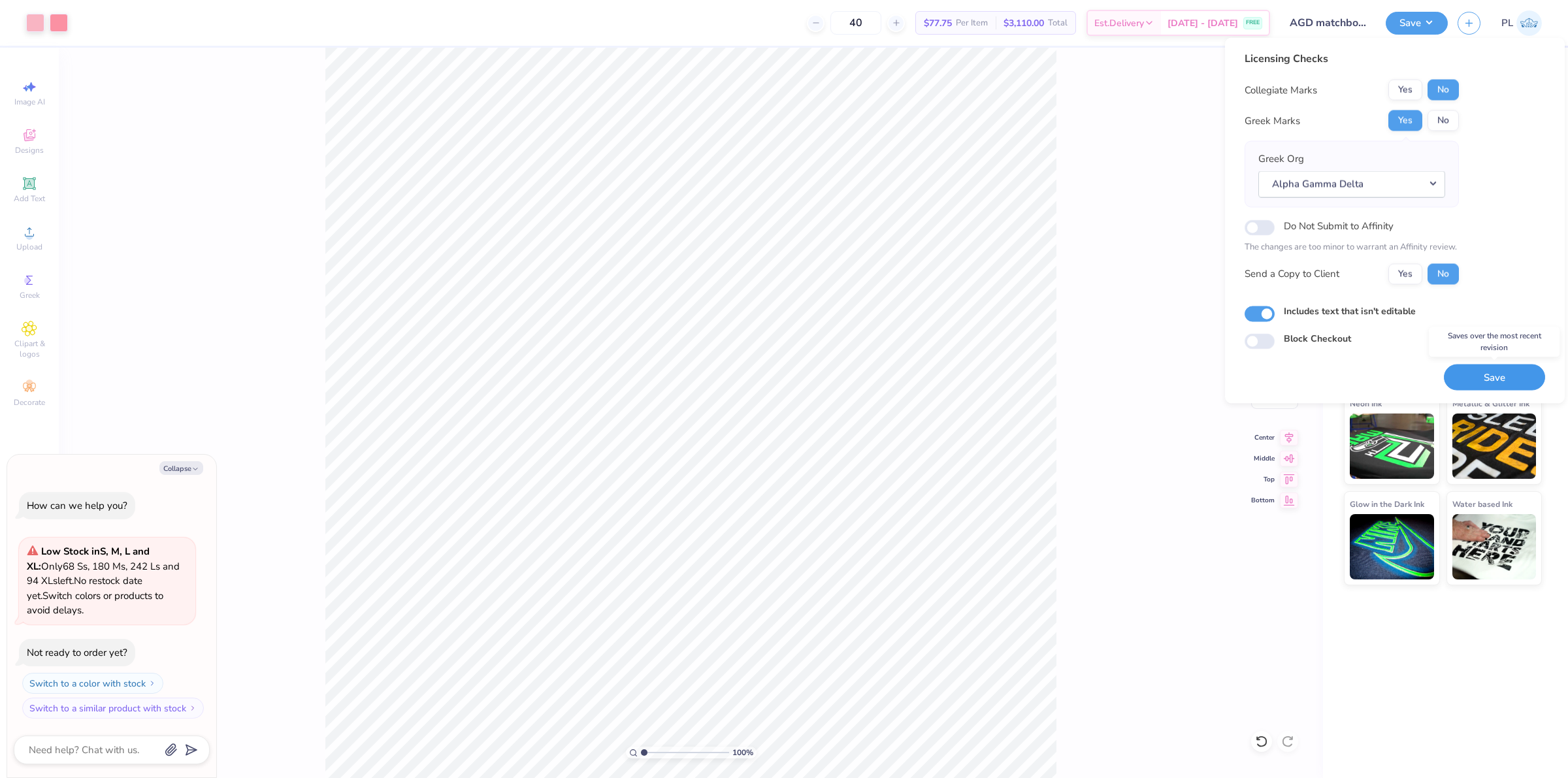
click at [1506, 383] on button "Save" at bounding box center [1495, 377] width 101 height 27
type textarea "x"
